Goal: Information Seeking & Learning: Learn about a topic

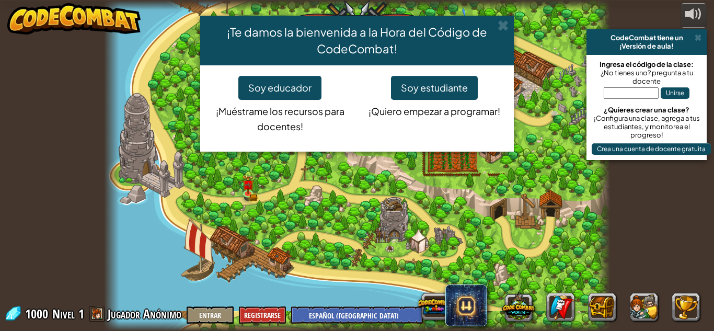
select select "es-419"
click at [451, 85] on button "Soy estudiante" at bounding box center [434, 88] width 87 height 24
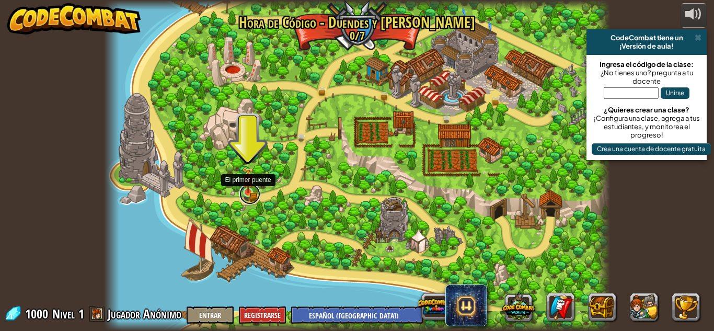
click at [248, 193] on link at bounding box center [250, 194] width 21 height 21
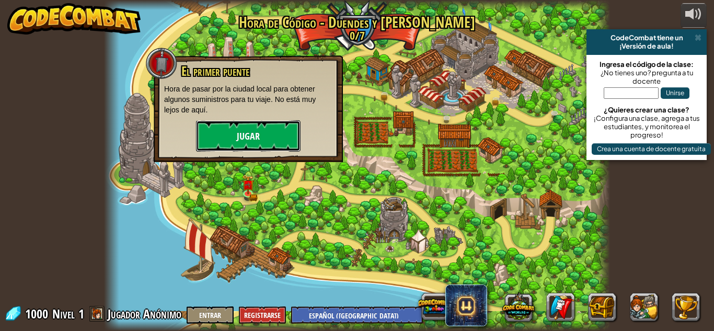
click at [262, 135] on button "Jugar" at bounding box center [248, 135] width 105 height 31
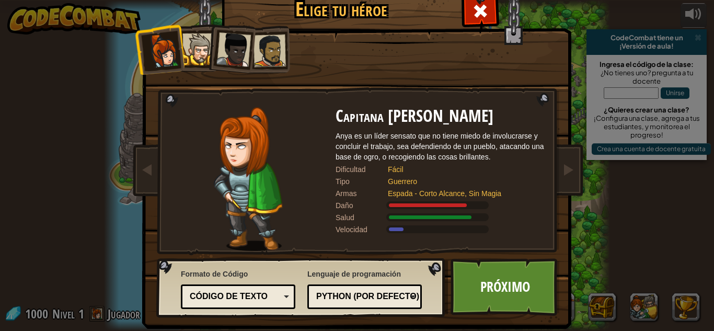
click at [194, 47] on div at bounding box center [199, 49] width 32 height 32
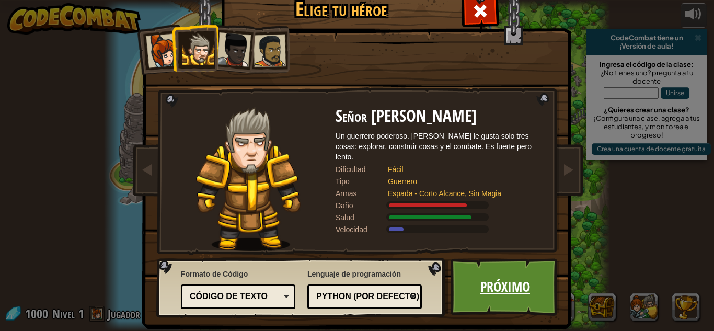
click at [516, 297] on link "Próximo" at bounding box center [505, 287] width 109 height 58
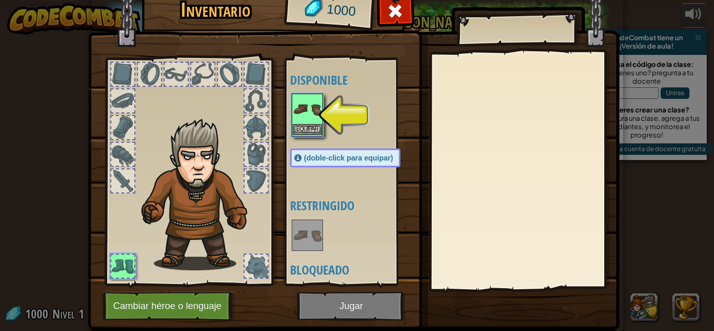
click at [304, 103] on img at bounding box center [307, 109] width 29 height 29
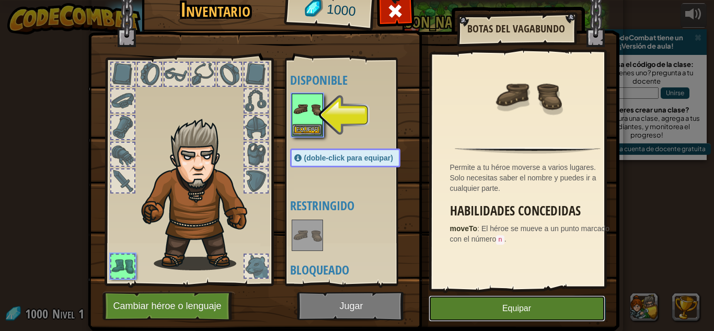
click at [515, 306] on button "Equipar" at bounding box center [517, 308] width 177 height 26
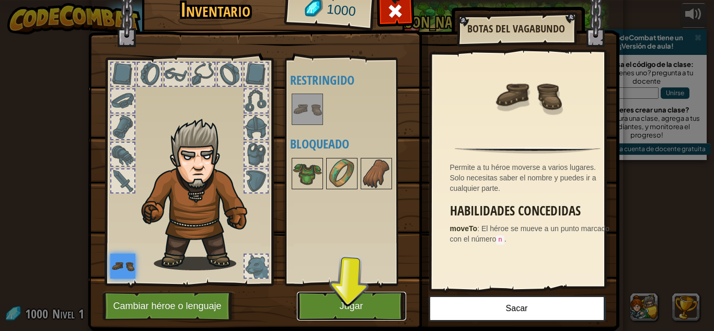
click at [304, 302] on button "Jugar" at bounding box center [351, 306] width 109 height 29
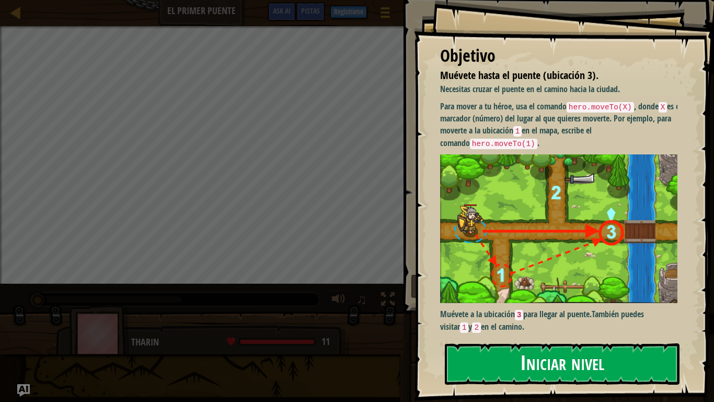
click at [570, 331] on button "Iniciar nivel" at bounding box center [562, 363] width 235 height 41
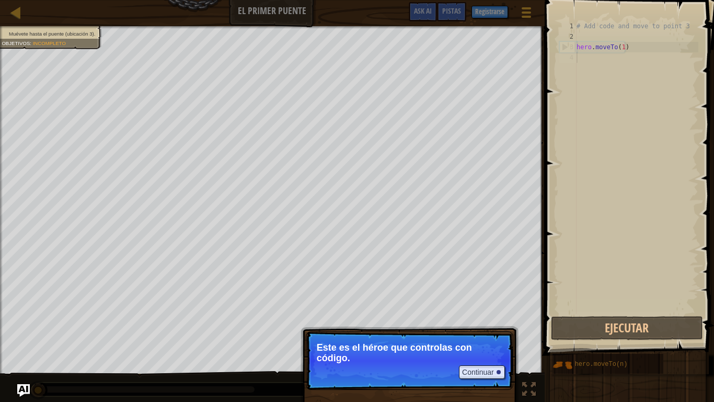
click at [406, 331] on p "Continuar Este es el héroe que controlas con código." at bounding box center [410, 360] width 208 height 59
click at [414, 331] on p "Este es el héroe que controlas con código." at bounding box center [410, 352] width 186 height 21
click at [483, 331] on button "Continuar" at bounding box center [482, 372] width 46 height 14
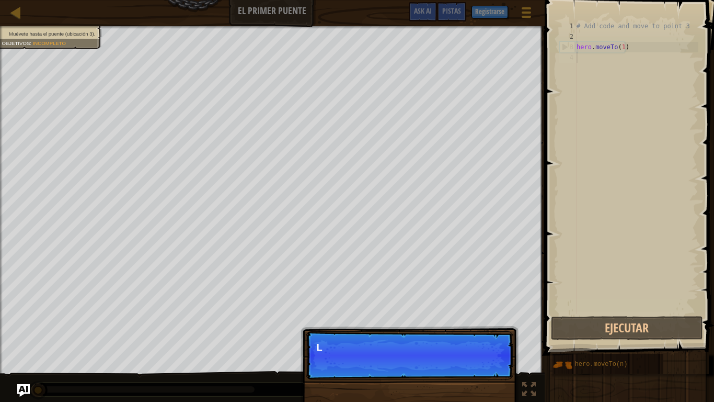
scroll to position [5, 0]
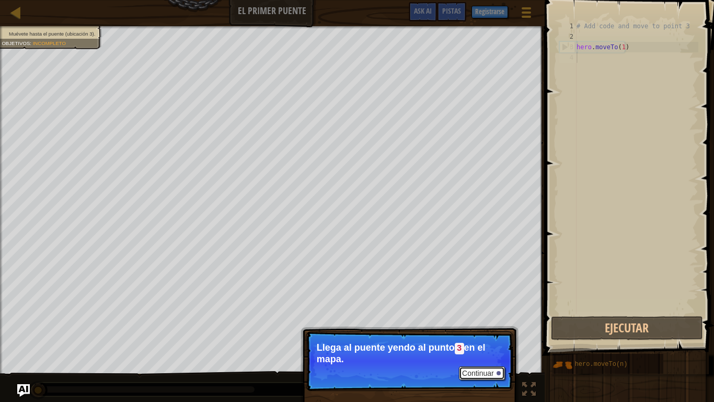
click at [477, 331] on button "Continuar" at bounding box center [482, 373] width 46 height 14
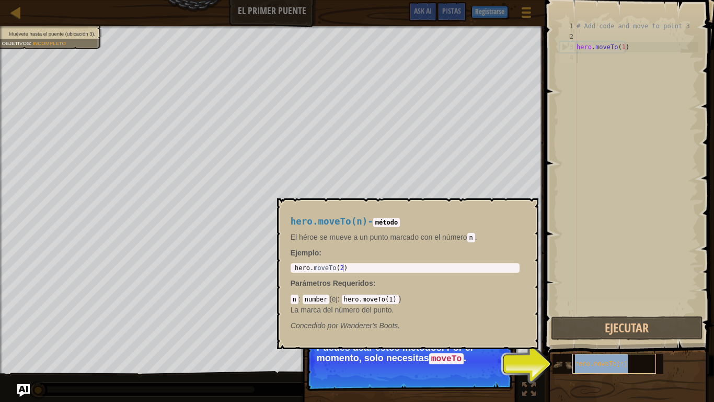
click at [583, 331] on div "hero.moveTo(n)" at bounding box center [615, 364] width 84 height 20
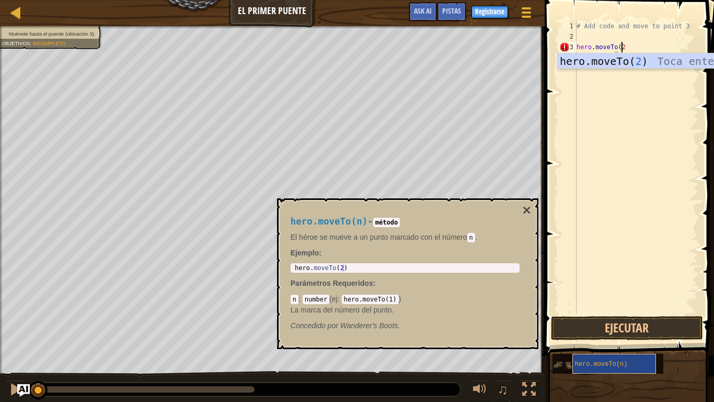
scroll to position [5, 3]
type textarea "hero.moveTo(20"
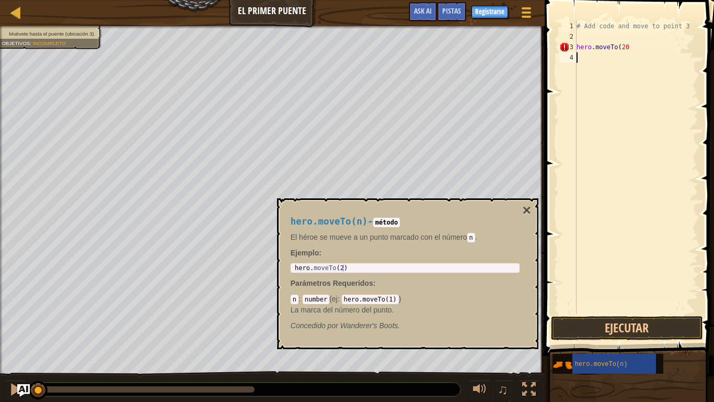
click at [578, 60] on div "# Add code and move to point 3 hero . moveTo ( 20" at bounding box center [637, 178] width 124 height 314
click at [632, 325] on button "Ejecutar" at bounding box center [627, 328] width 152 height 24
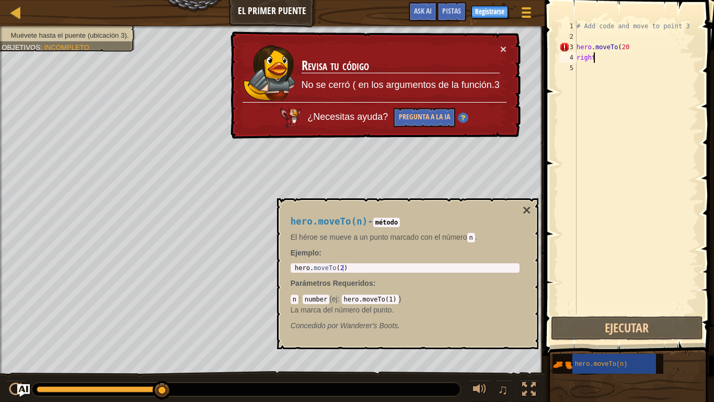
click at [640, 45] on div "# Add code and move to point 3 hero . moveTo ( 20 right" at bounding box center [637, 178] width 124 height 314
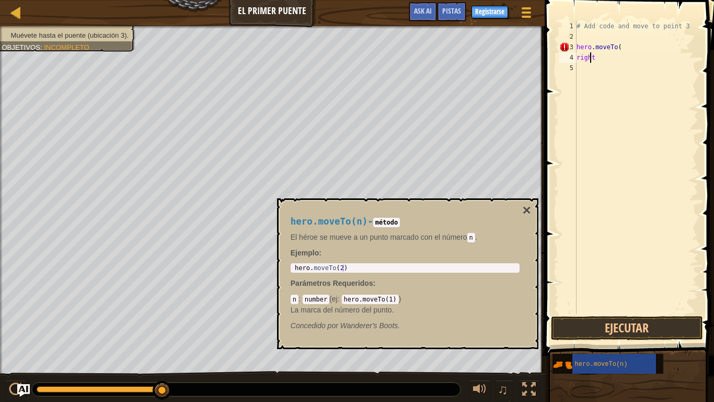
click at [592, 61] on div "# Add code and move to point 3 hero . moveTo ( right" at bounding box center [637, 178] width 124 height 314
click at [594, 58] on div "# Add code and move to point 3 hero . moveTo ( right" at bounding box center [637, 178] width 124 height 314
type textarea "r"
click at [619, 47] on div "# Add code and move to point 3 hero . moveTo (" at bounding box center [637, 178] width 124 height 314
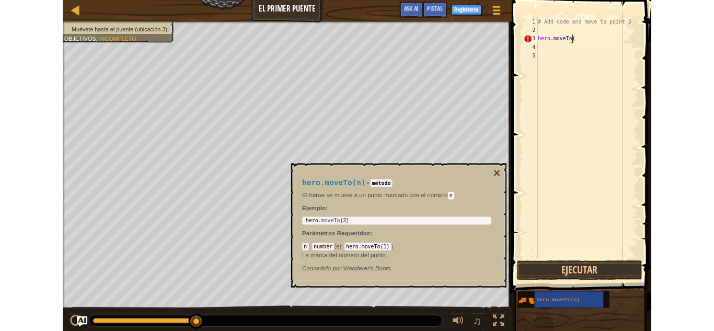
scroll to position [5, 3]
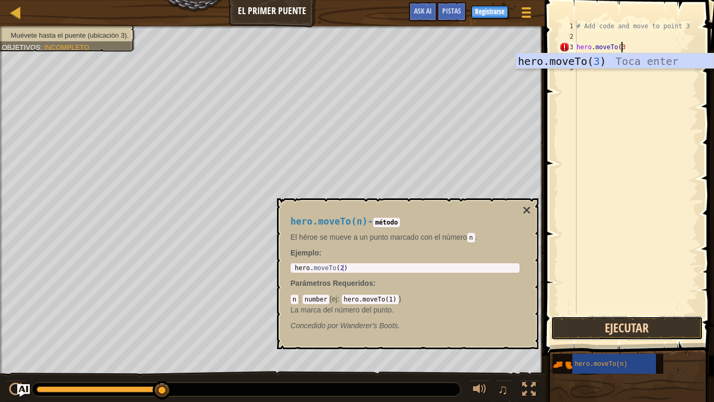
click at [640, 331] on button "Ejecutar" at bounding box center [627, 328] width 152 height 24
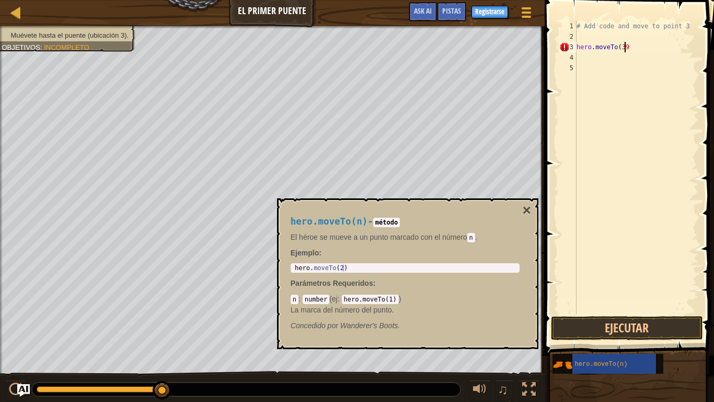
type textarea "hero.moveTo(3"
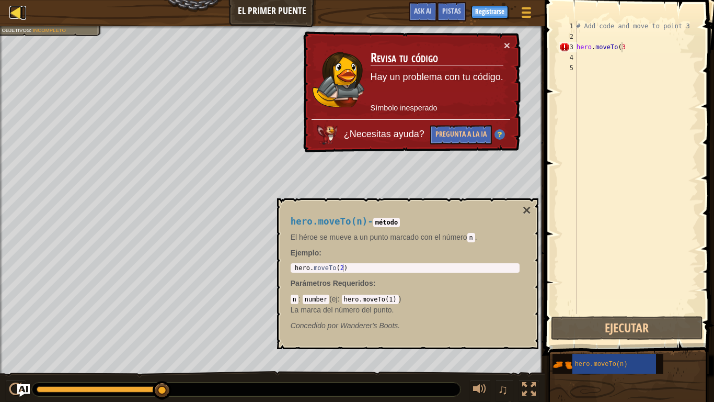
click at [17, 13] on div at bounding box center [15, 12] width 13 height 13
select select "es-419"
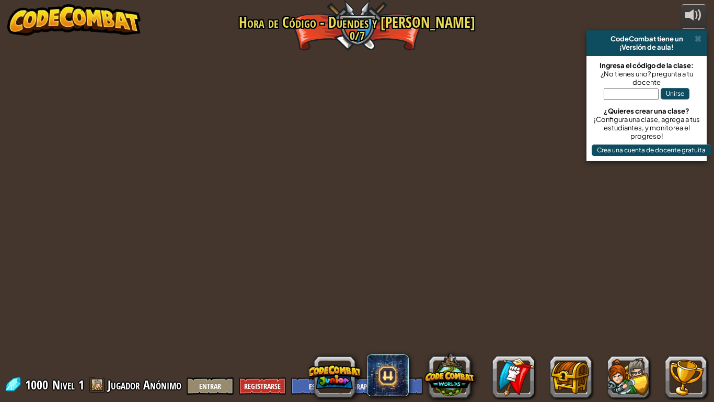
select select "es-419"
